Goal: Navigation & Orientation: Find specific page/section

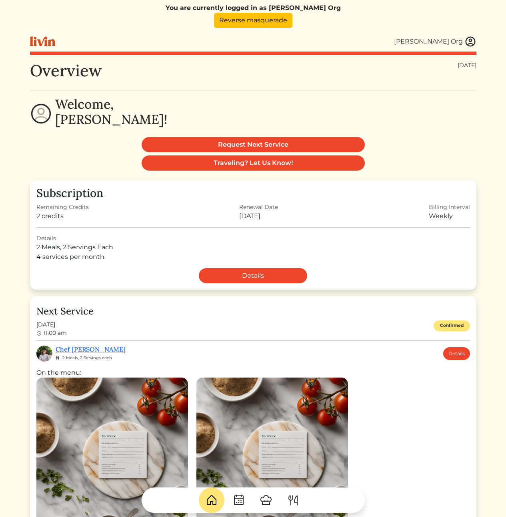
click at [298, 502] on img at bounding box center [293, 500] width 13 height 13
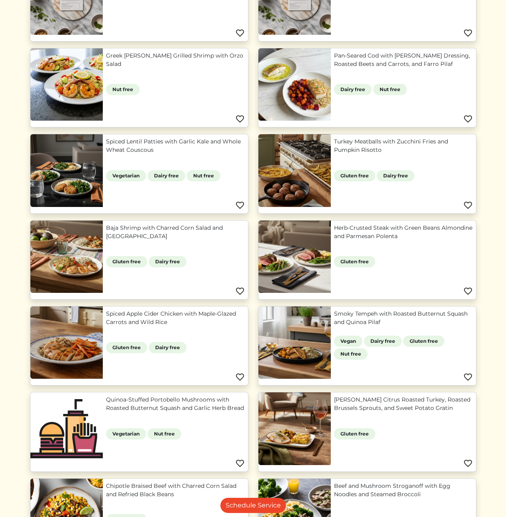
scroll to position [271, 0]
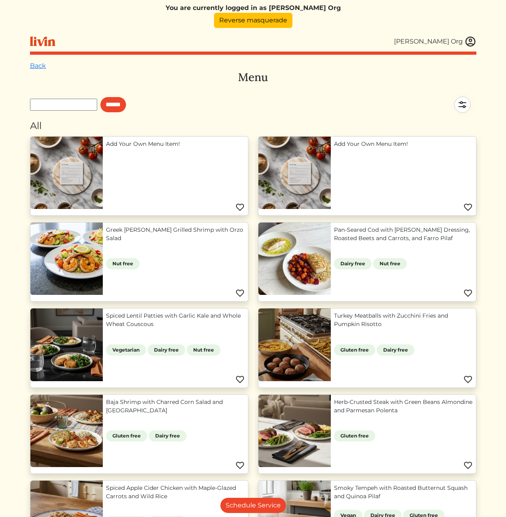
scroll to position [271, 0]
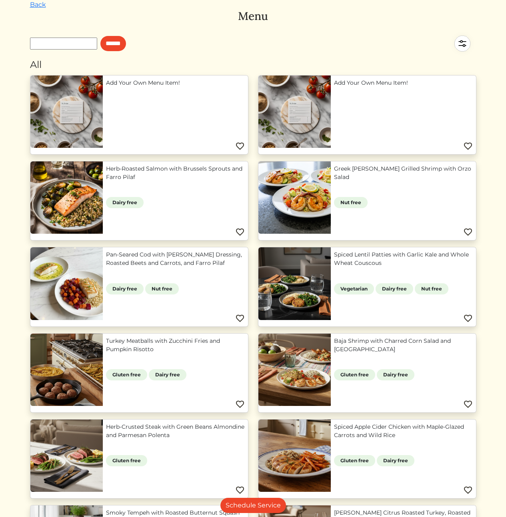
scroll to position [523, 0]
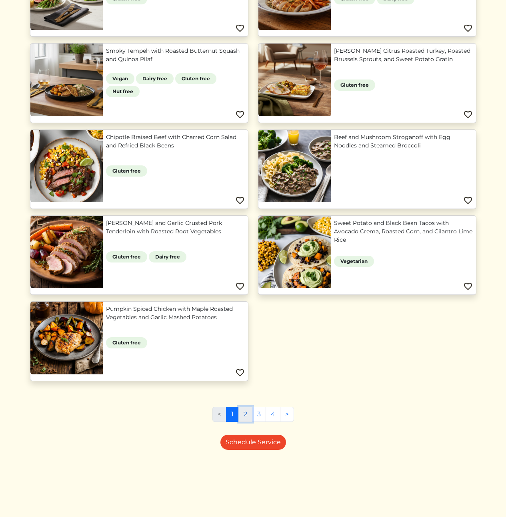
click at [244, 413] on link "2" at bounding box center [245, 414] width 14 height 15
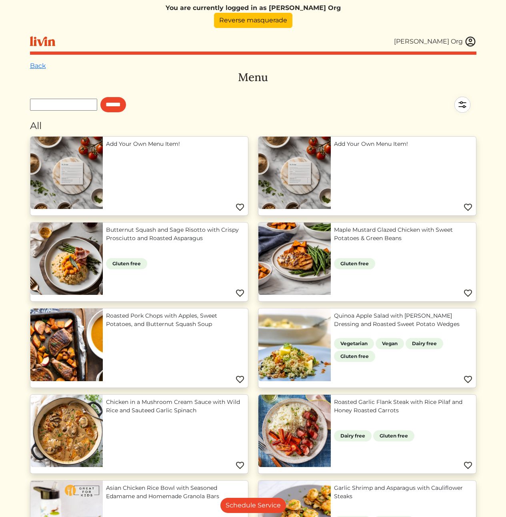
scroll to position [523, 0]
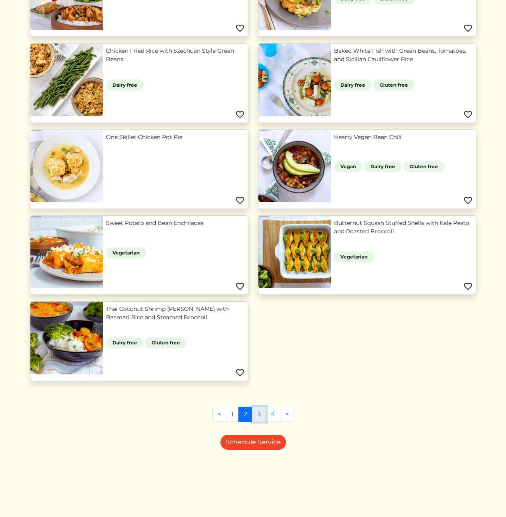
click at [256, 417] on link "3" at bounding box center [259, 414] width 14 height 15
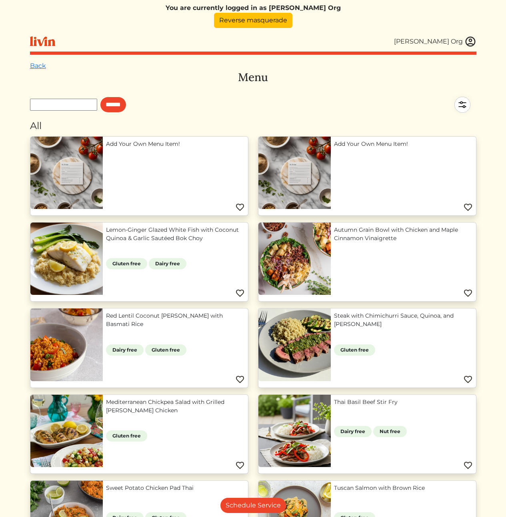
scroll to position [179, 0]
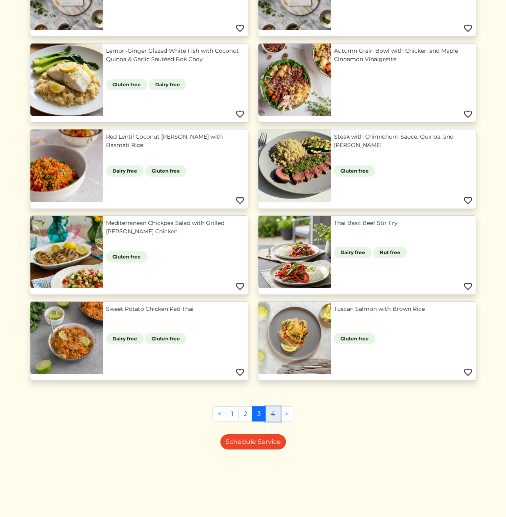
click at [274, 413] on link "4" at bounding box center [273, 414] width 15 height 15
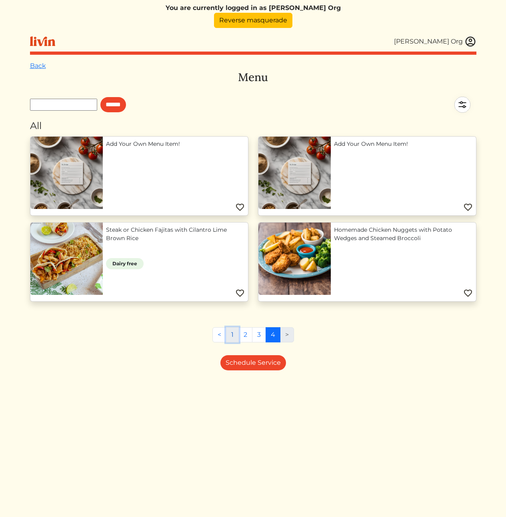
click at [232, 333] on link "1" at bounding box center [232, 334] width 13 height 15
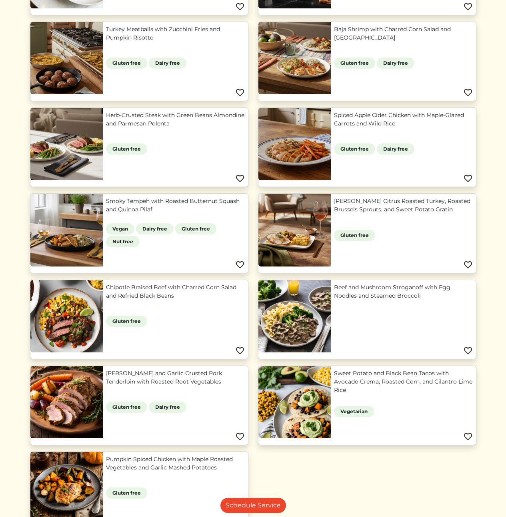
scroll to position [378, 0]
